Goal: Task Accomplishment & Management: Manage account settings

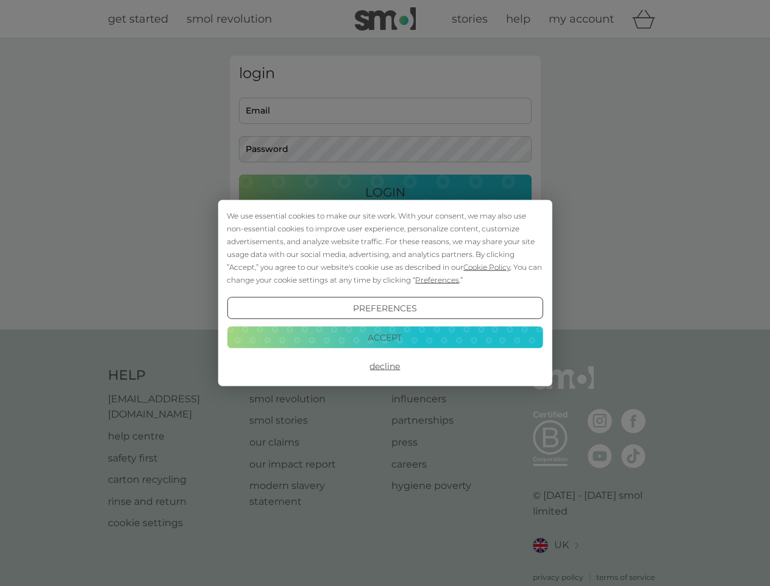
click at [487, 267] on span "Cookie Policy" at bounding box center [487, 266] width 47 height 9
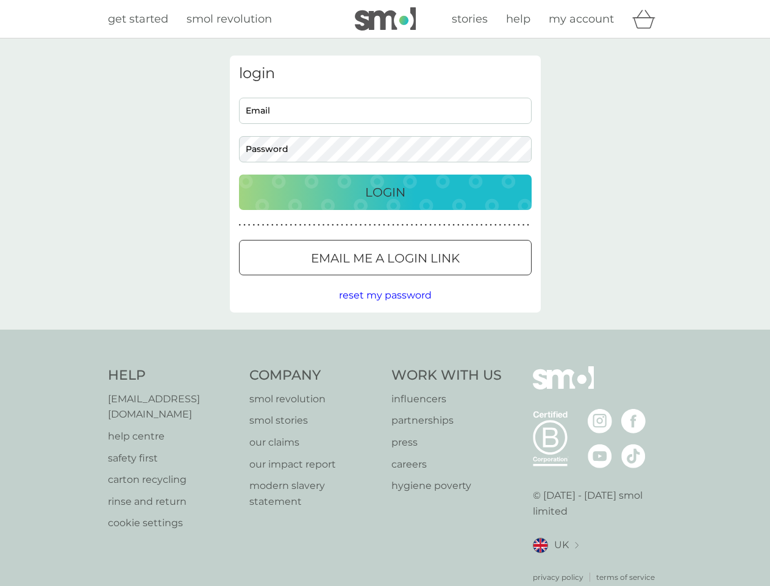
click at [436, 279] on div "login Email Password Login ● ● ● ● ● ● ● ● ● ● ● ● ● ● ● ● ● ● ● ● ● ● ● ● ● ● …" at bounding box center [385, 184] width 311 height 257
click at [385, 308] on div "login Email Password Login ● ● ● ● ● ● ● ● ● ● ● ● ● ● ● ● ● ● ● ● ● ● ● ● ● ● …" at bounding box center [385, 184] width 311 height 257
click at [385, 366] on div "Help [EMAIL_ADDRESS][DOMAIN_NAME] help centre safety first carton recycling rin…" at bounding box center [385, 474] width 555 height 217
click at [385, 337] on div "Help [EMAIL_ADDRESS][DOMAIN_NAME] help centre safety first carton recycling rin…" at bounding box center [385, 474] width 770 height 290
